Goal: Task Accomplishment & Management: Manage account settings

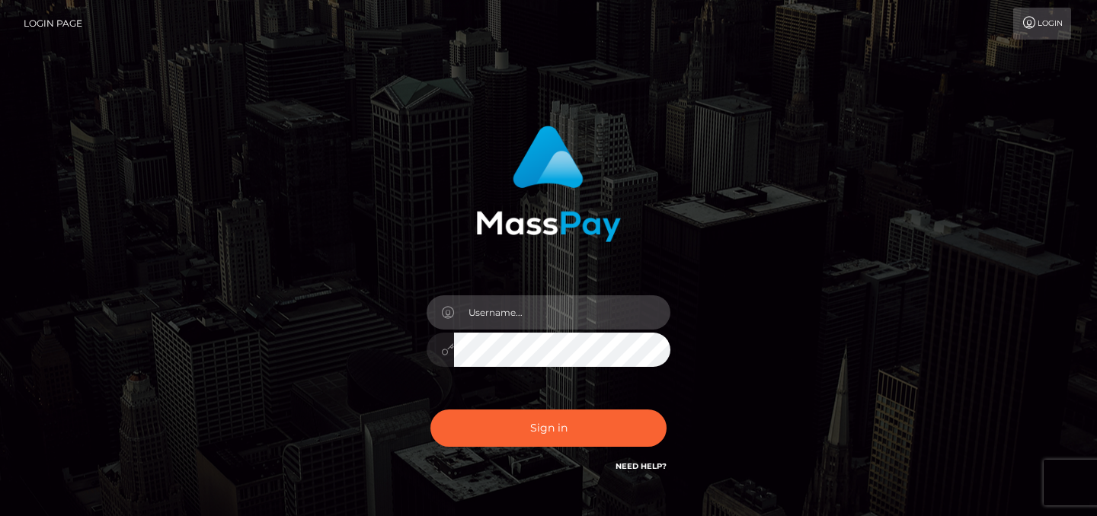
click at [533, 320] on input "text" at bounding box center [562, 312] width 216 height 34
type input "[EMAIL_ADDRESS][DOMAIN_NAME]"
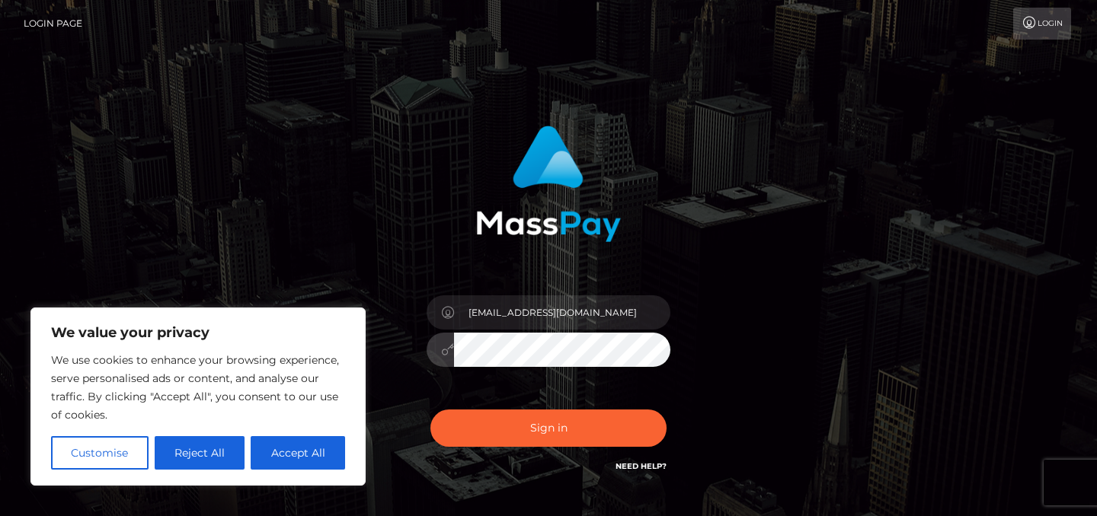
click at [430, 410] on button "Sign in" at bounding box center [548, 428] width 236 height 37
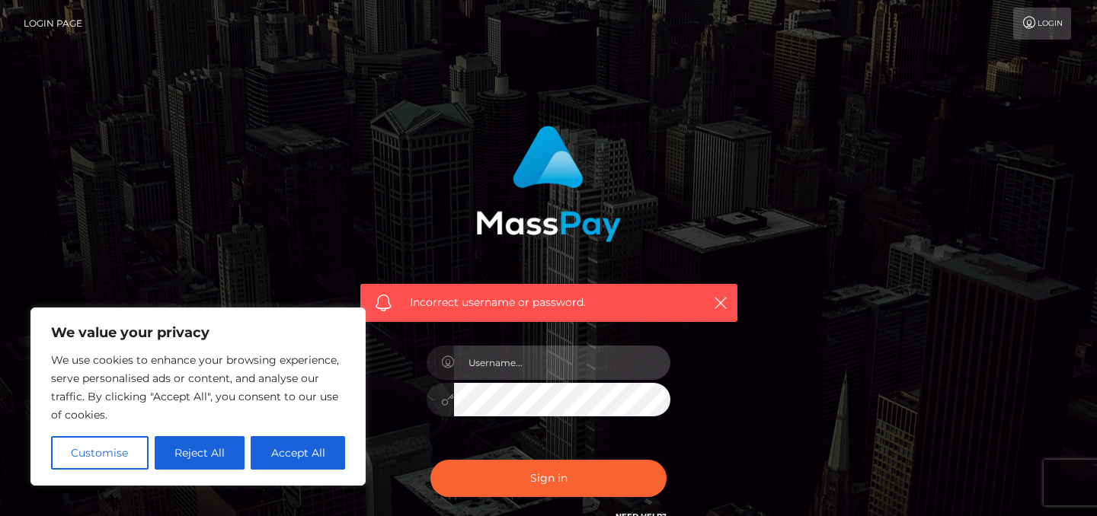
click at [499, 363] on input "text" at bounding box center [562, 363] width 216 height 34
type input "[EMAIL_ADDRESS][DOMAIN_NAME]"
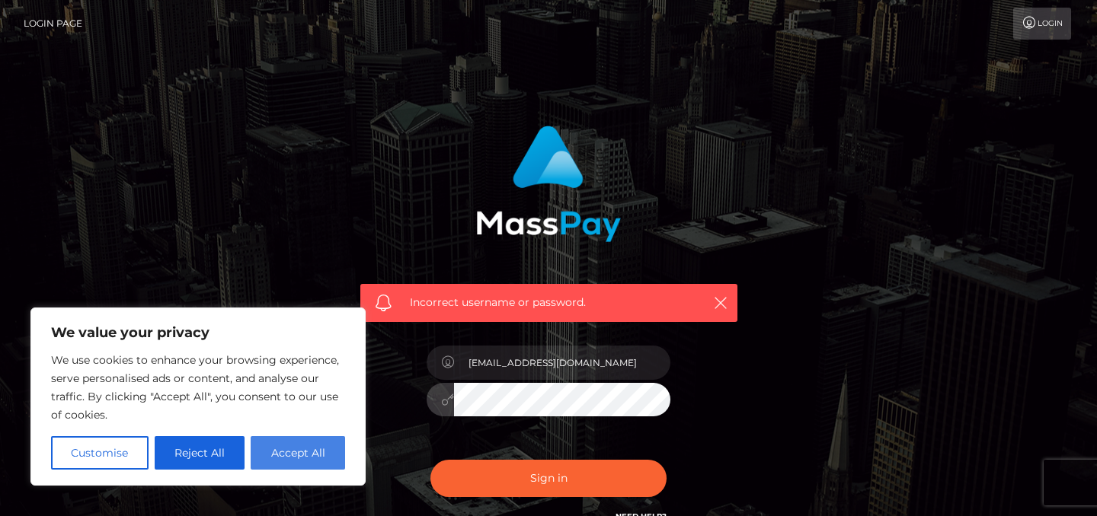
click at [300, 444] on button "Accept All" at bounding box center [298, 453] width 94 height 34
checkbox input "true"
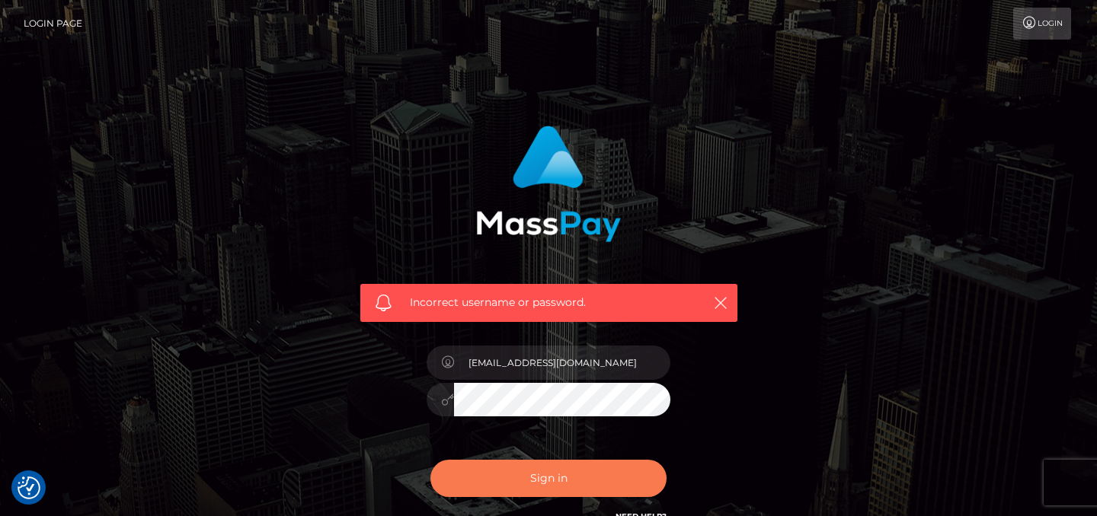
click at [506, 461] on button "Sign in" at bounding box center [548, 478] width 236 height 37
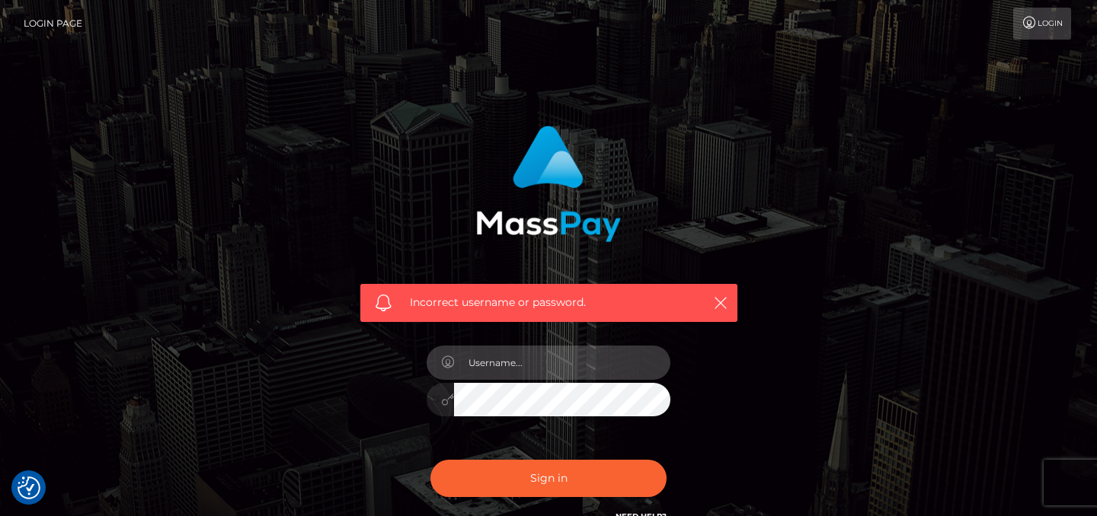
click at [510, 359] on input "text" at bounding box center [562, 363] width 216 height 34
type input "[EMAIL_ADDRESS][DOMAIN_NAME]"
click at [430, 460] on button "Sign in" at bounding box center [548, 478] width 236 height 37
click at [537, 371] on input "text" at bounding box center [562, 363] width 216 height 34
type input "[EMAIL_ADDRESS][DOMAIN_NAME]"
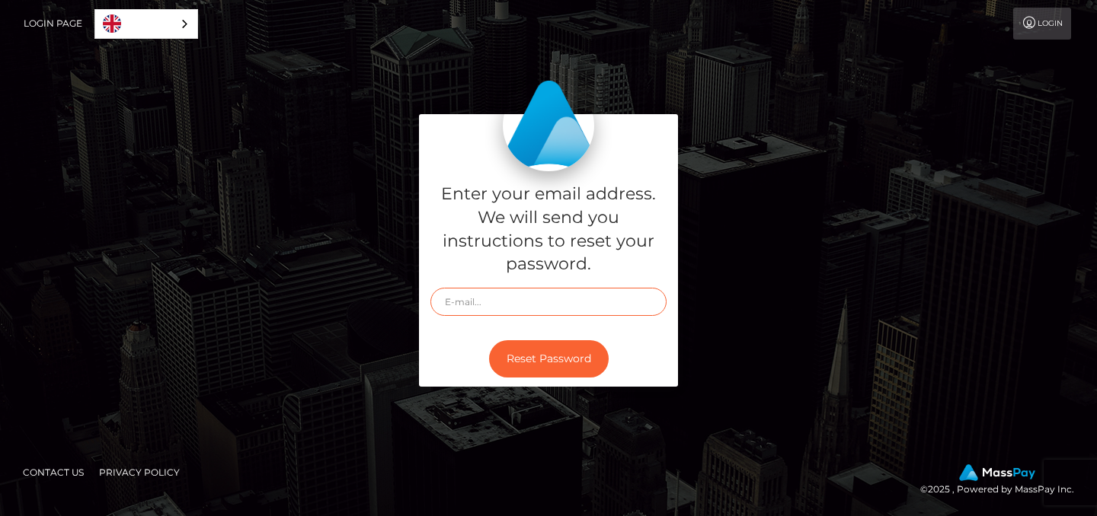
click at [500, 297] on input "text" at bounding box center [548, 302] width 236 height 28
click at [1027, 20] on icon at bounding box center [1029, 23] width 16 height 12
click at [526, 312] on input "text" at bounding box center [548, 302] width 236 height 28
click at [526, 309] on input "text" at bounding box center [548, 302] width 236 height 28
type input "c"
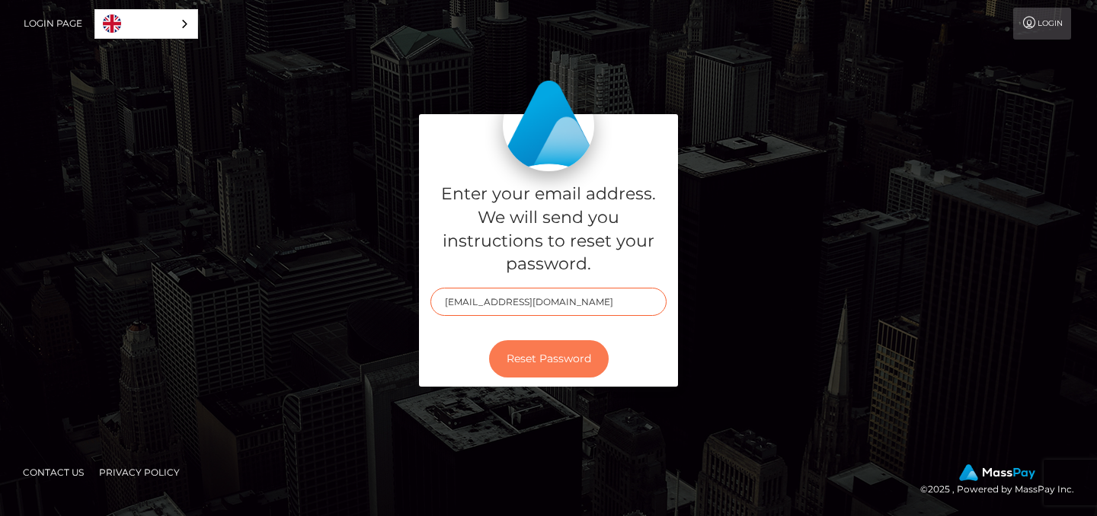
type input "[EMAIL_ADDRESS][DOMAIN_NAME]"
click at [535, 366] on button "Reset Password" at bounding box center [549, 358] width 120 height 37
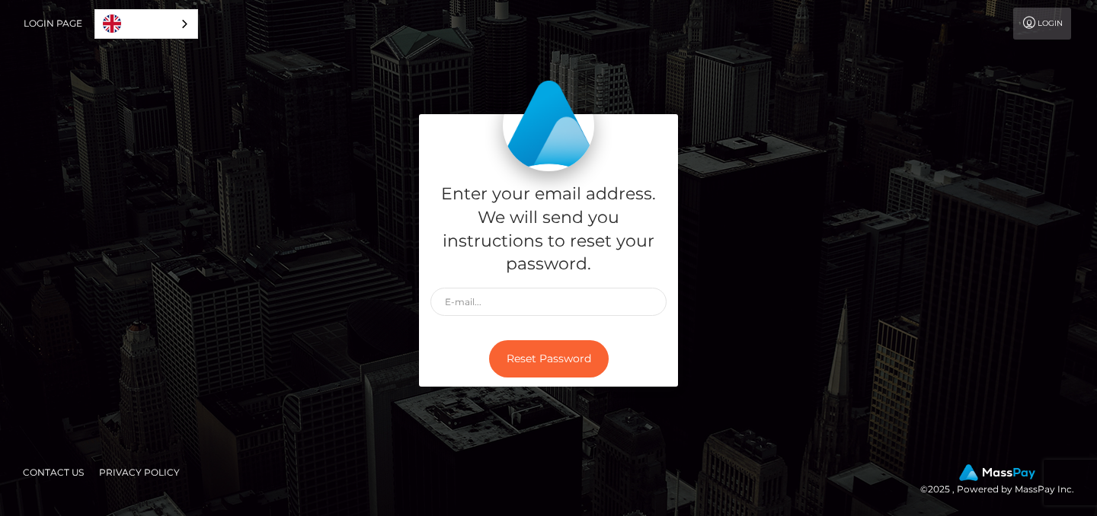
click at [1039, 21] on link "Login" at bounding box center [1042, 24] width 58 height 32
